Goal: Transaction & Acquisition: Book appointment/travel/reservation

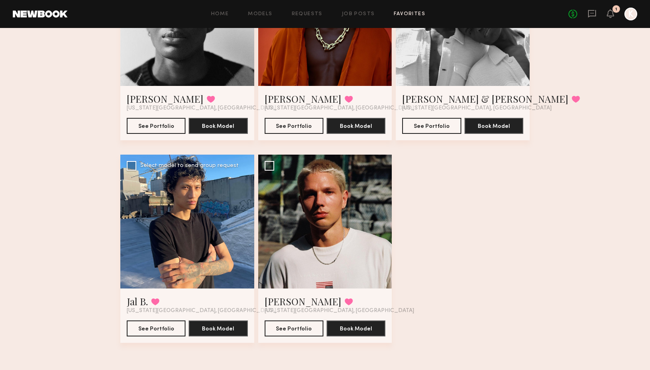
scroll to position [546, 0]
click at [176, 329] on button "See Portfolio" at bounding box center [156, 328] width 59 height 16
click at [303, 324] on button "See Portfolio" at bounding box center [294, 328] width 59 height 16
click at [322, 262] on div at bounding box center [325, 222] width 134 height 134
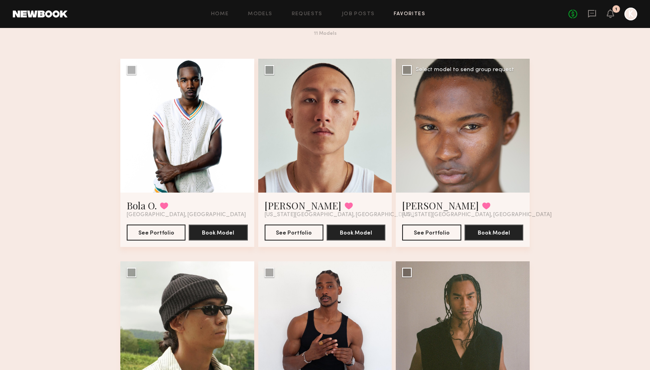
scroll to position [35, 0]
click at [467, 174] on div at bounding box center [463, 125] width 134 height 134
click at [452, 230] on button "See Portfolio" at bounding box center [431, 232] width 59 height 16
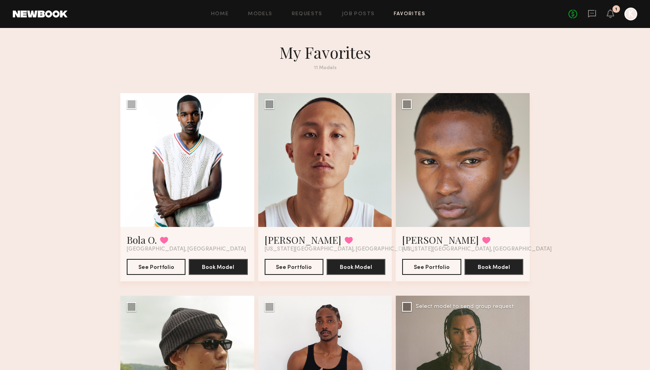
scroll to position [0, 0]
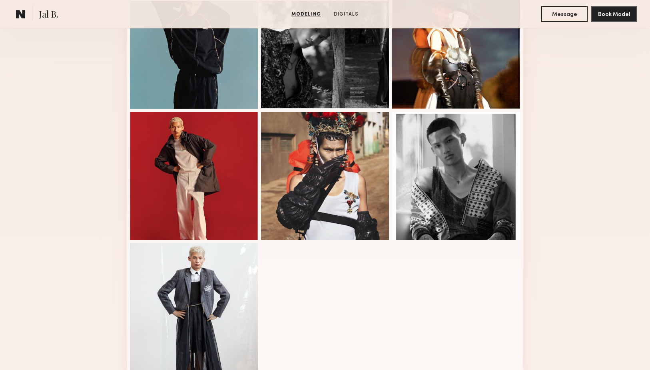
scroll to position [142, 0]
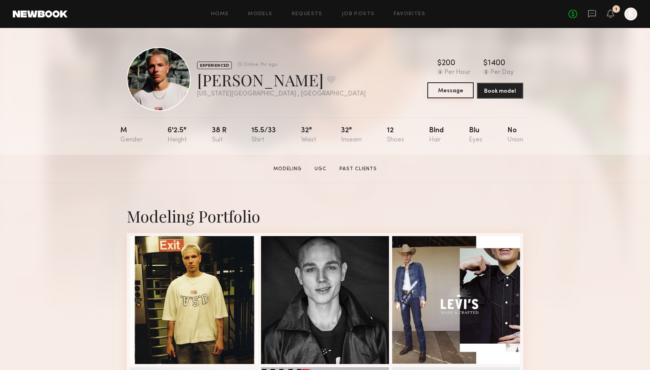
click at [456, 91] on button "Message" at bounding box center [451, 90] width 46 height 16
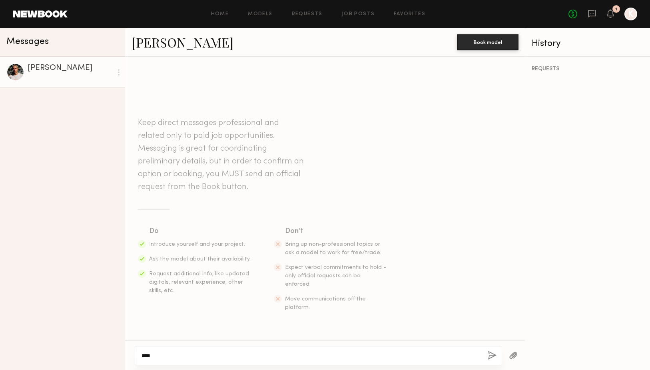
paste textarea "**********"
drag, startPoint x: 358, startPoint y: 356, endPoint x: 526, endPoint y: 352, distance: 167.7
click at [521, 352] on div "**********" at bounding box center [325, 356] width 400 height 30
click at [149, 356] on textarea "**********" at bounding box center [312, 356] width 340 height 8
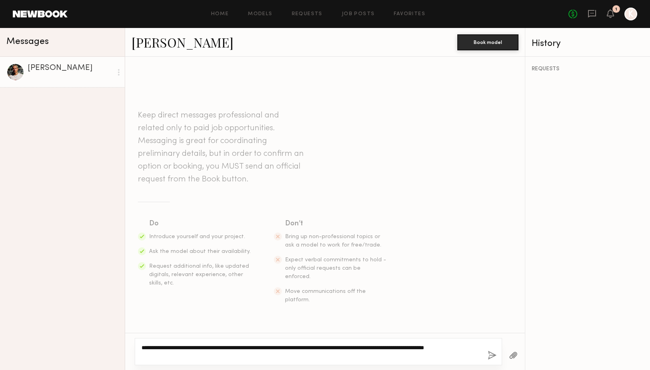
type textarea "**********"
click at [492, 359] on button "button" at bounding box center [492, 356] width 9 height 10
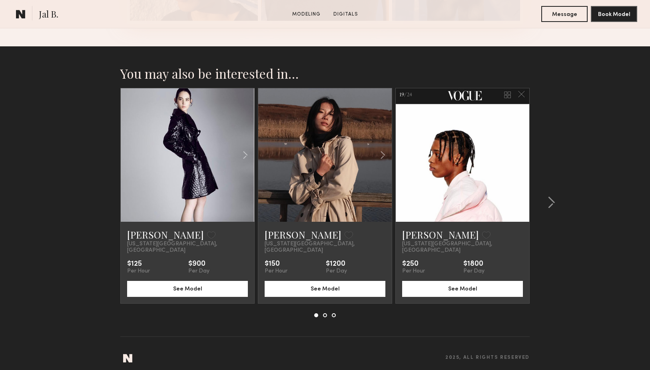
scroll to position [944, 0]
click at [478, 178] on link at bounding box center [463, 156] width 46 height 134
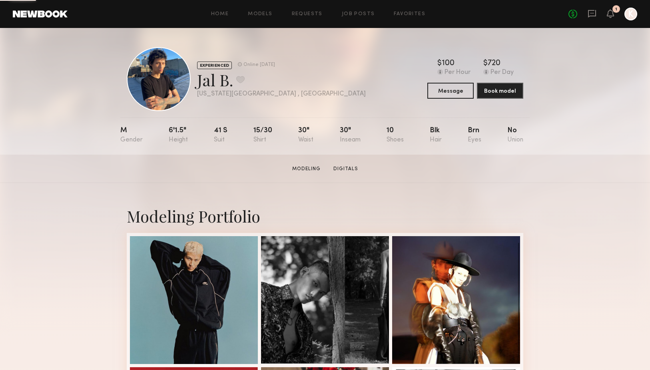
scroll to position [0, 0]
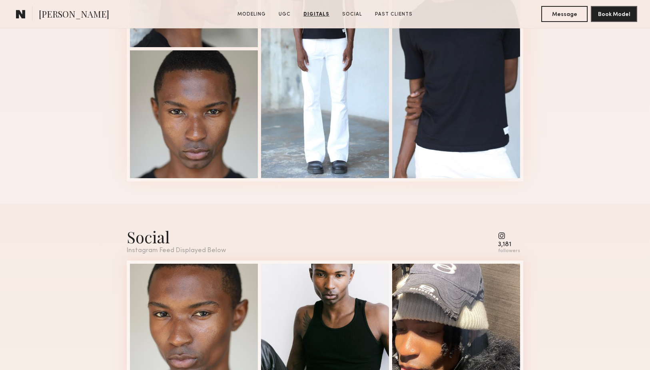
scroll to position [1251, 0]
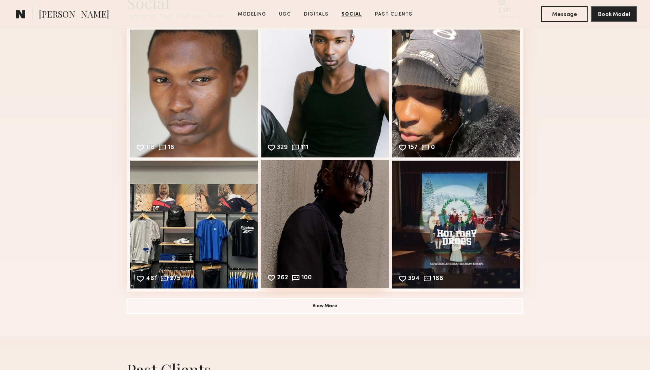
click at [374, 255] on div "262 100 Likes & comments displayed to show model’s engagement" at bounding box center [325, 224] width 128 height 128
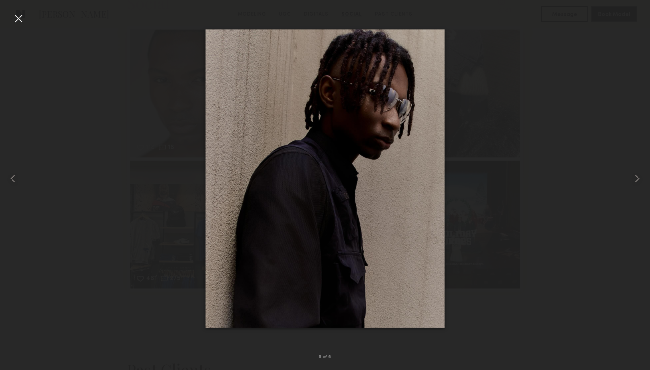
click at [547, 208] on div at bounding box center [325, 179] width 650 height 332
click at [14, 28] on div at bounding box center [13, 179] width 26 height 332
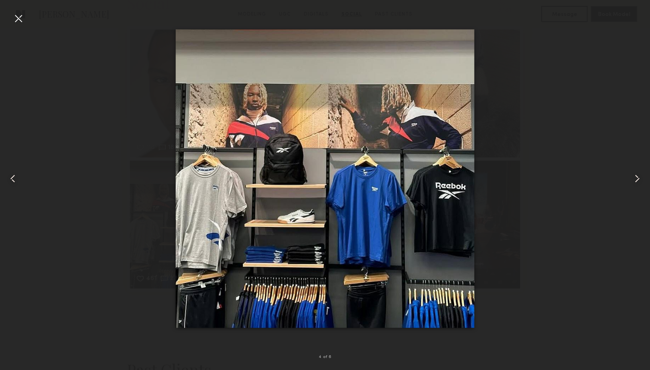
click at [15, 23] on div at bounding box center [18, 18] width 13 height 13
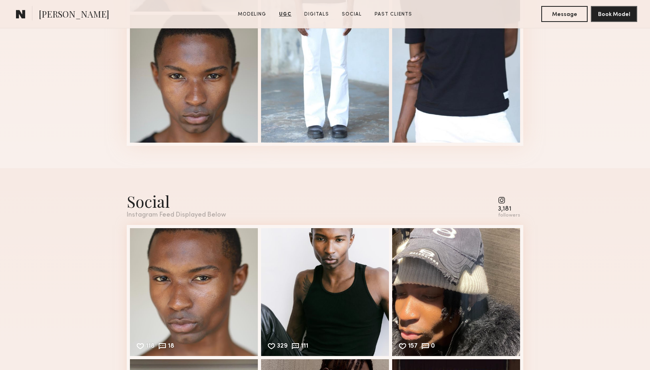
scroll to position [1144, 0]
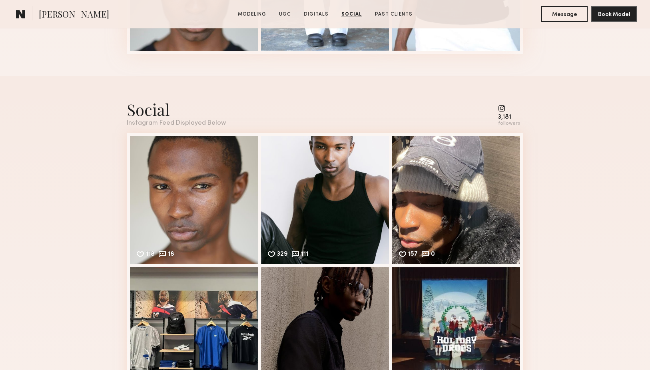
click at [508, 108] on common-icon at bounding box center [509, 108] width 22 height 7
click at [506, 112] on div "3,181 followers" at bounding box center [509, 116] width 22 height 22
click at [506, 132] on div "Social Instagram Feed Displayed Below 3,181 followers 118 18 Likes & comments d…" at bounding box center [325, 259] width 397 height 367
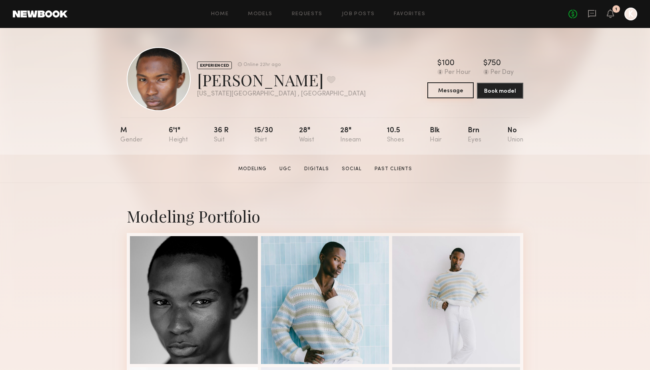
scroll to position [0, 0]
click at [590, 12] on icon at bounding box center [592, 13] width 9 height 9
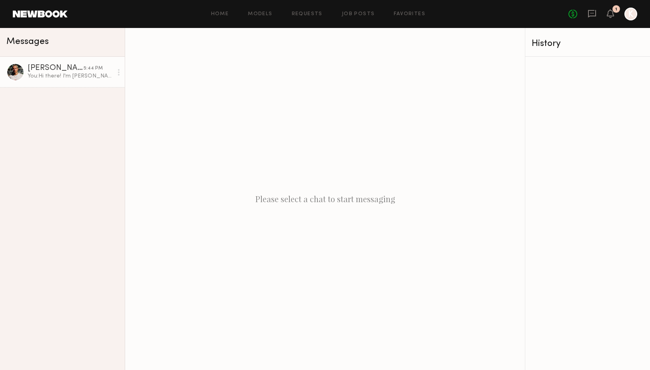
click at [89, 79] on div "You: Hi there! I'm Kaleen, producer with Billionaire Boys Club. I wanted to che…" at bounding box center [70, 76] width 85 height 8
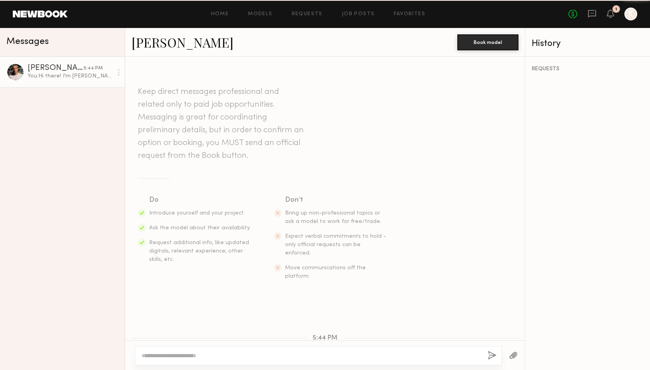
scroll to position [68, 0]
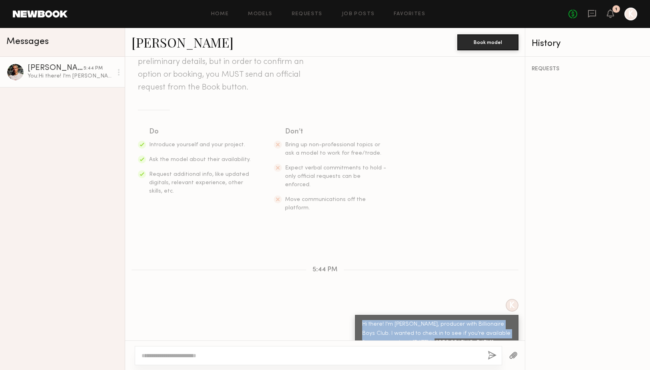
drag, startPoint x: 423, startPoint y: 321, endPoint x: 358, endPoint y: 298, distance: 68.7
click at [358, 315] on div "Hi there! I'm Kaleen, producer with Billionaire Boys Club. I wanted to check in…" at bounding box center [437, 334] width 164 height 38
copy div "Hi there! I'm Kaleen, producer with Billionaire Boys Club. I wanted to check in…"
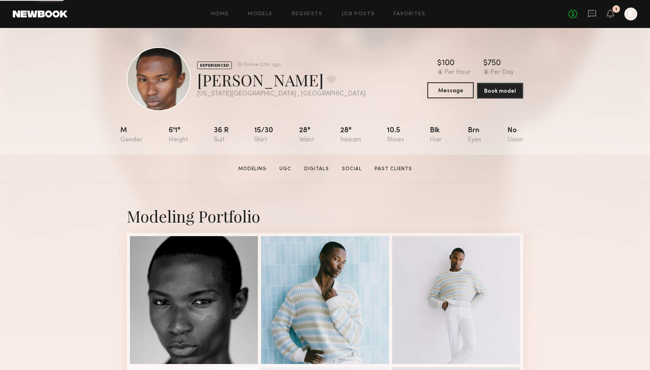
click at [462, 94] on button "Message" at bounding box center [451, 90] width 46 height 16
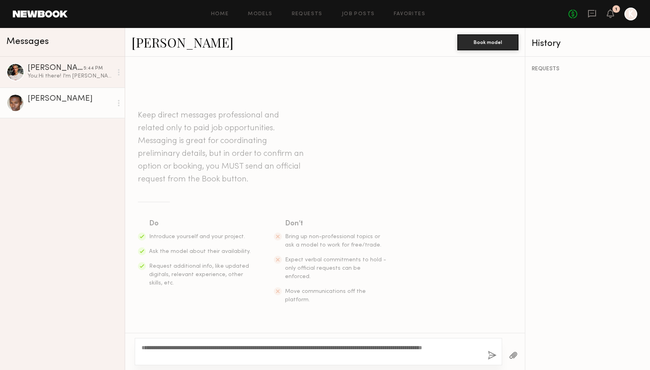
type textarea "**********"
click at [488, 356] on button "button" at bounding box center [492, 356] width 9 height 10
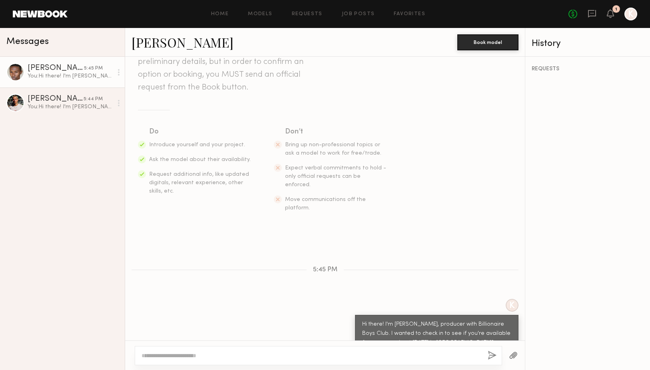
click at [300, 104] on section "Keep direct messages professional and related only to paid job opportunities. M…" at bounding box center [325, 114] width 374 height 195
click at [83, 109] on div "Unread: Hi Kaleen! I am yes :)" at bounding box center [70, 107] width 85 height 8
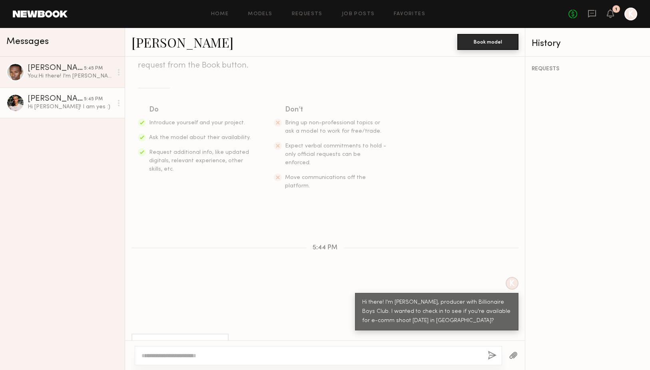
click at [505, 39] on button "Book model" at bounding box center [488, 42] width 61 height 16
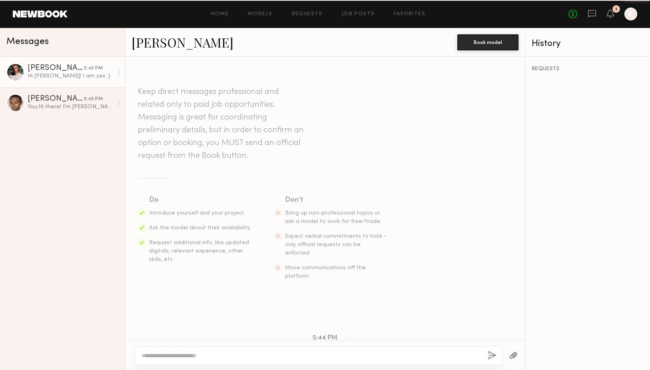
scroll to position [90, 0]
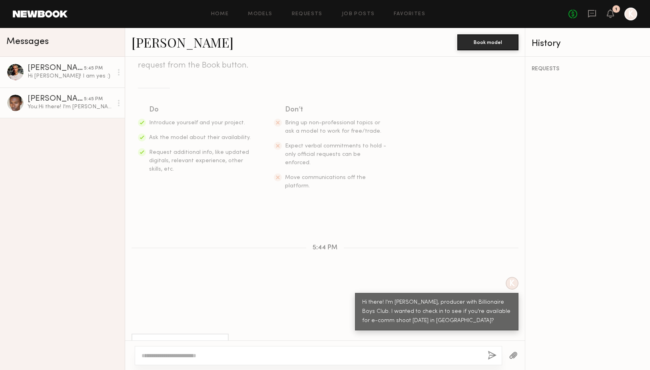
click at [37, 100] on div "Arnaldo C." at bounding box center [56, 99] width 56 height 8
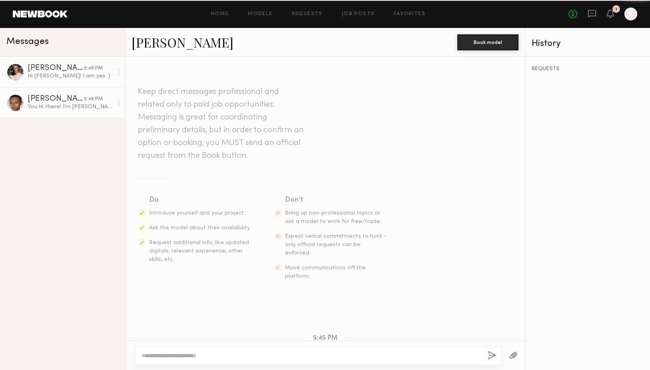
scroll to position [68, 0]
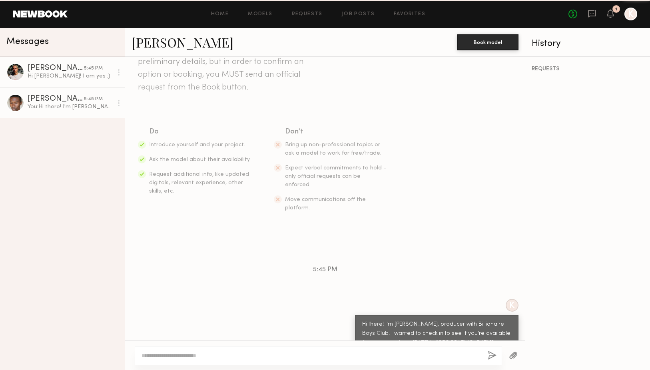
click at [54, 72] on div "Genadij W." at bounding box center [56, 68] width 56 height 8
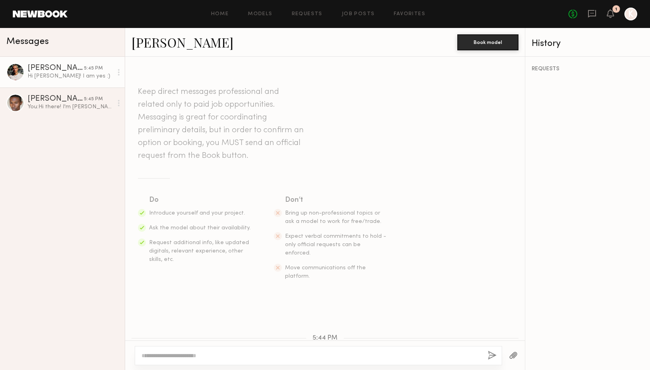
scroll to position [90, 0]
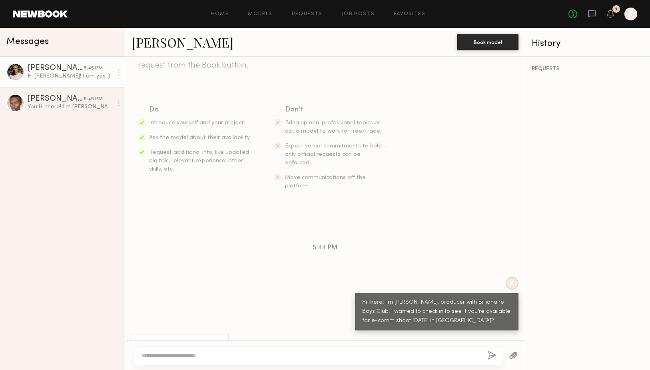
click at [145, 43] on link "Genadij W." at bounding box center [183, 42] width 102 height 17
click at [287, 352] on textarea at bounding box center [312, 356] width 340 height 8
type textarea "**********"
click at [490, 355] on button "button" at bounding box center [492, 356] width 9 height 10
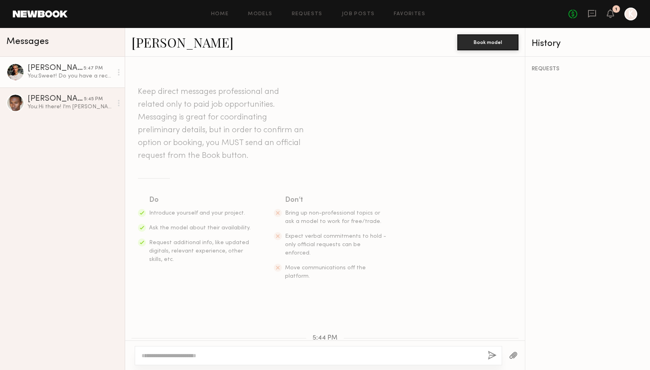
scroll to position [0, 0]
click at [488, 41] on button "Book model" at bounding box center [488, 42] width 61 height 16
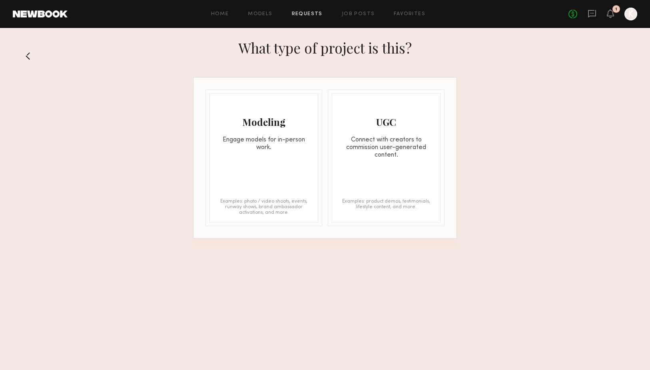
click at [272, 173] on div "Modeling Engage models for in-person work. Examples: photo / video shoots, even…" at bounding box center [264, 158] width 109 height 130
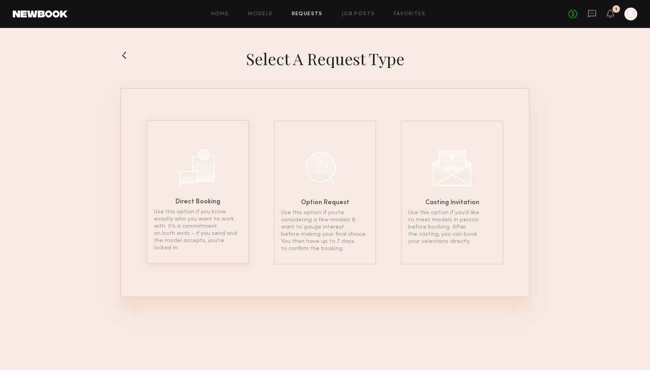
click at [246, 258] on div "Direct Booking Use this option if you know exactly who you want to work with. I…" at bounding box center [198, 192] width 102 height 144
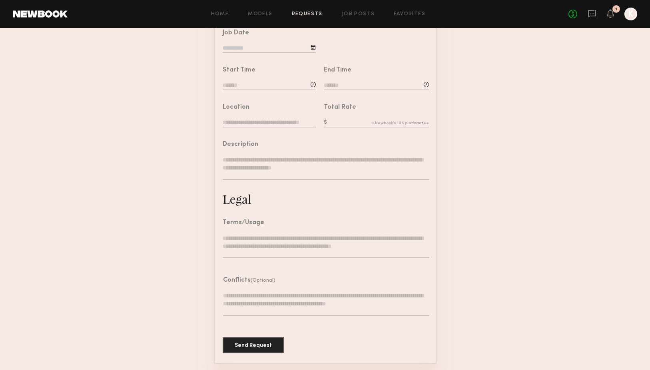
scroll to position [157, 0]
click at [353, 118] on div "Total Rate" at bounding box center [376, 117] width 105 height 24
click at [353, 122] on input "text" at bounding box center [376, 123] width 105 height 9
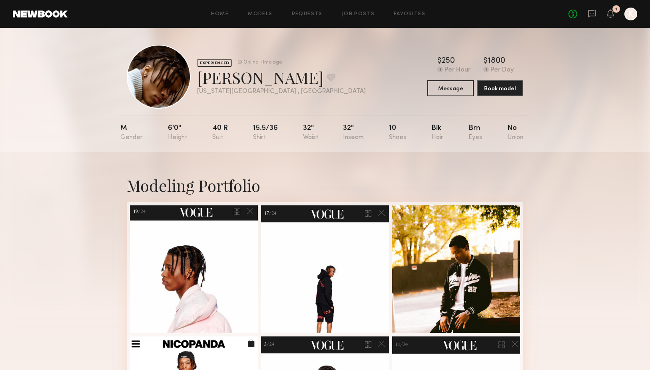
scroll to position [2, 0]
